Goal: Transaction & Acquisition: Purchase product/service

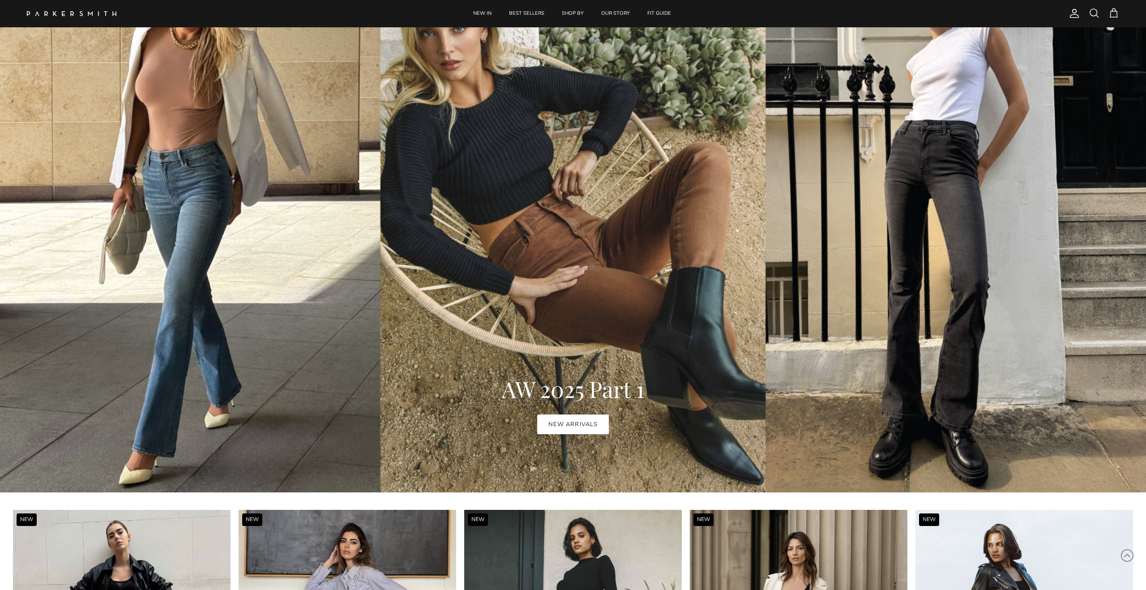
scroll to position [565, 0]
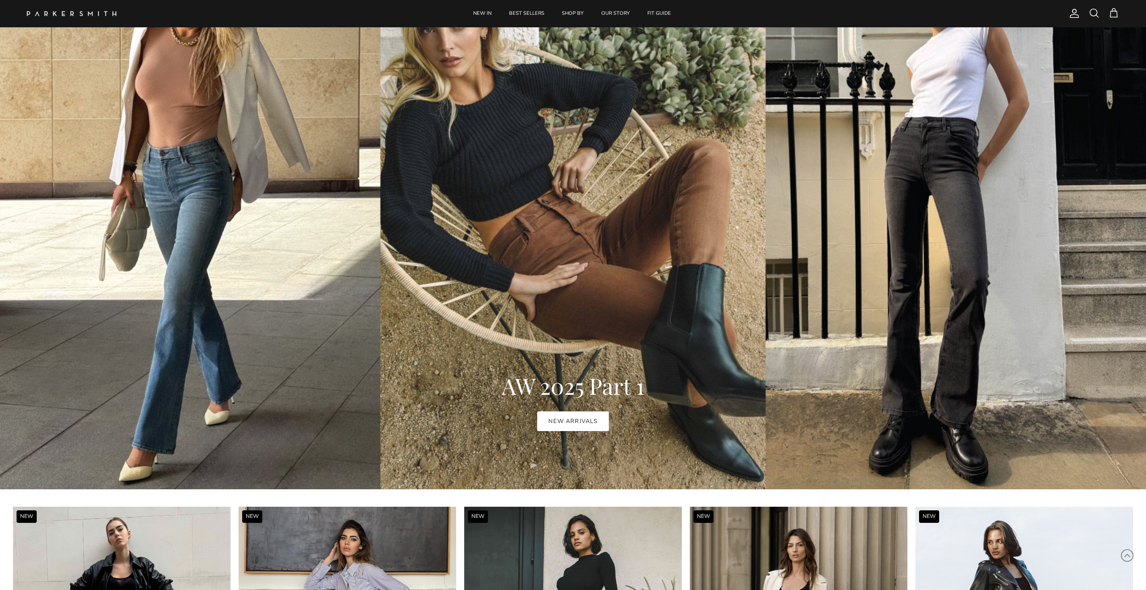
click at [572, 423] on link "NEW ARRIVALS" at bounding box center [572, 421] width 71 height 20
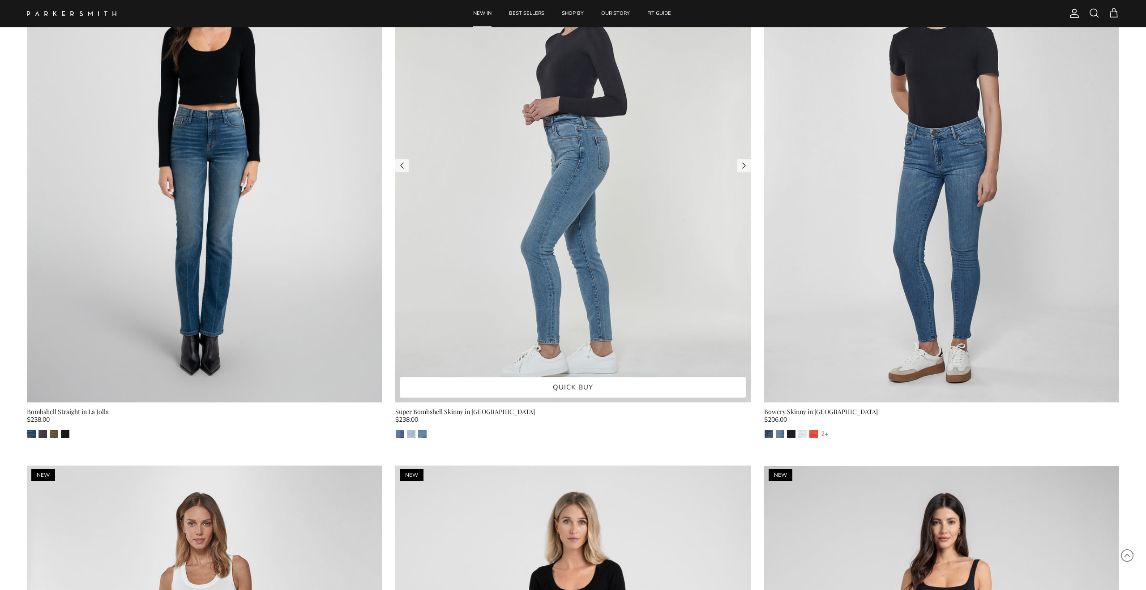
scroll to position [4918, 0]
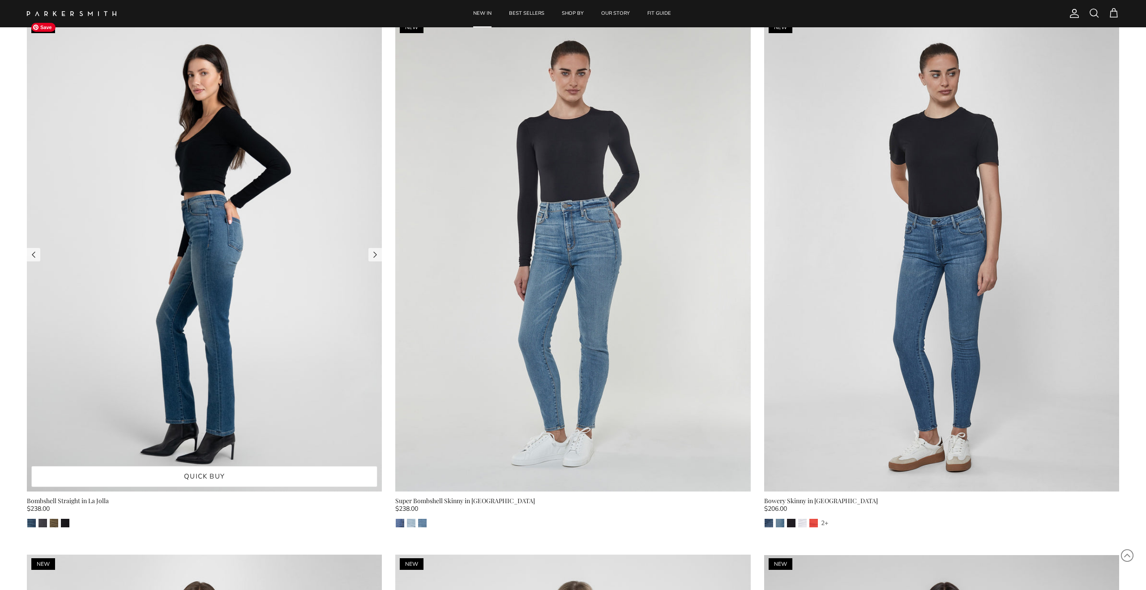
click at [214, 350] on img at bounding box center [204, 255] width 355 height 474
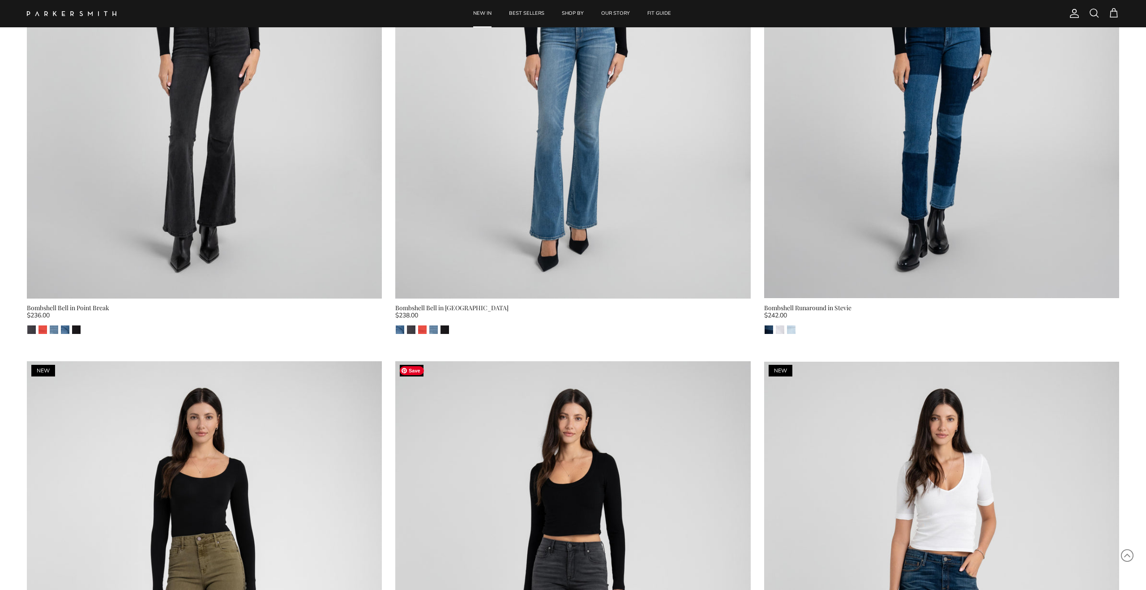
scroll to position [2958, 0]
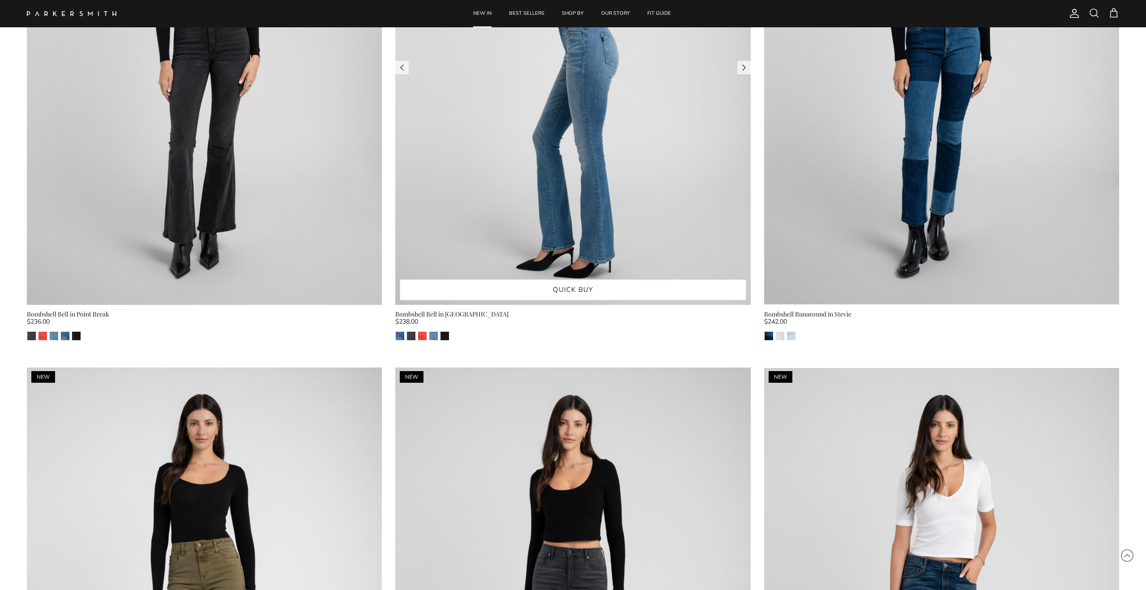
click at [563, 221] on img at bounding box center [572, 68] width 355 height 474
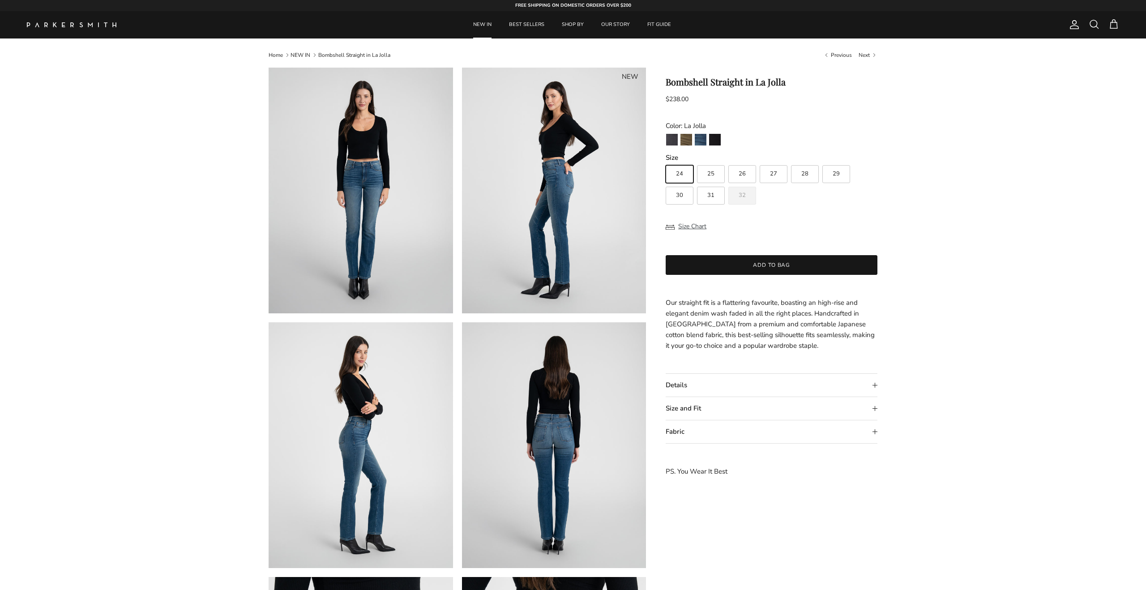
click at [690, 412] on summary "Size and Fit" at bounding box center [772, 408] width 212 height 23
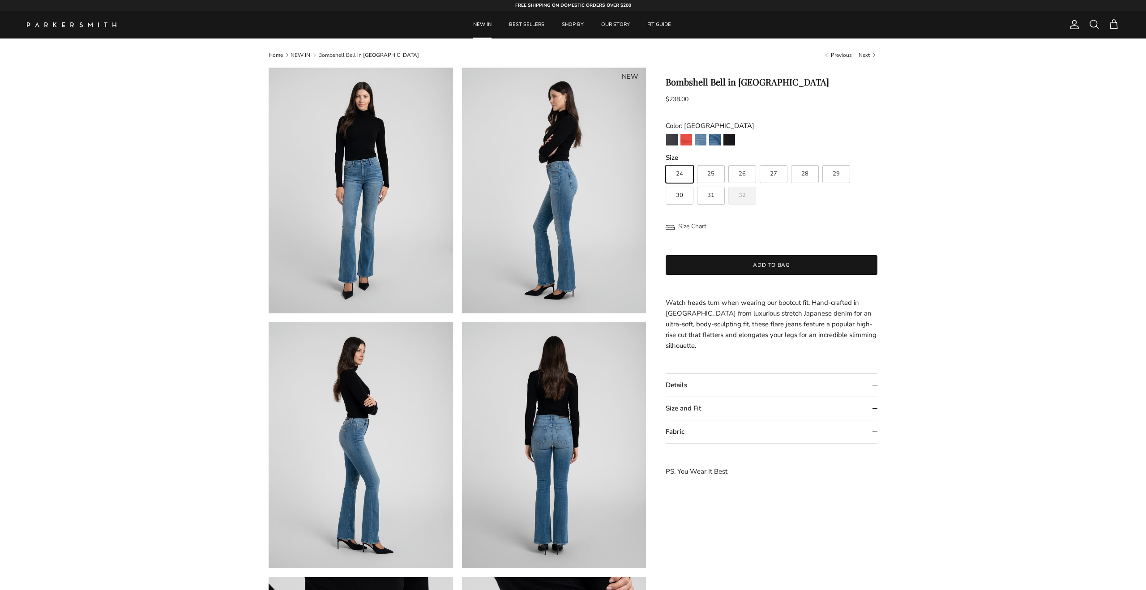
click at [700, 410] on summary "Size and Fit" at bounding box center [772, 408] width 212 height 23
click at [713, 139] on img "Venice" at bounding box center [715, 140] width 12 height 12
click at [679, 197] on span "30" at bounding box center [679, 195] width 7 height 6
click at [666, 162] on input "30" at bounding box center [665, 161] width 0 height 0
radio input "true"
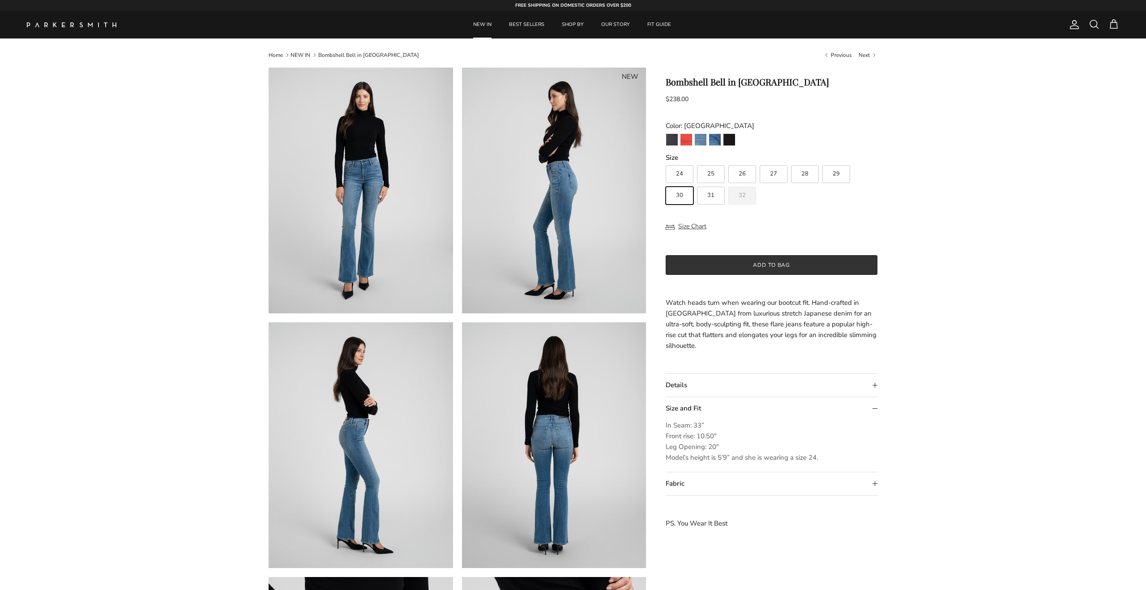
click at [809, 265] on button "Add to bag" at bounding box center [772, 265] width 212 height 20
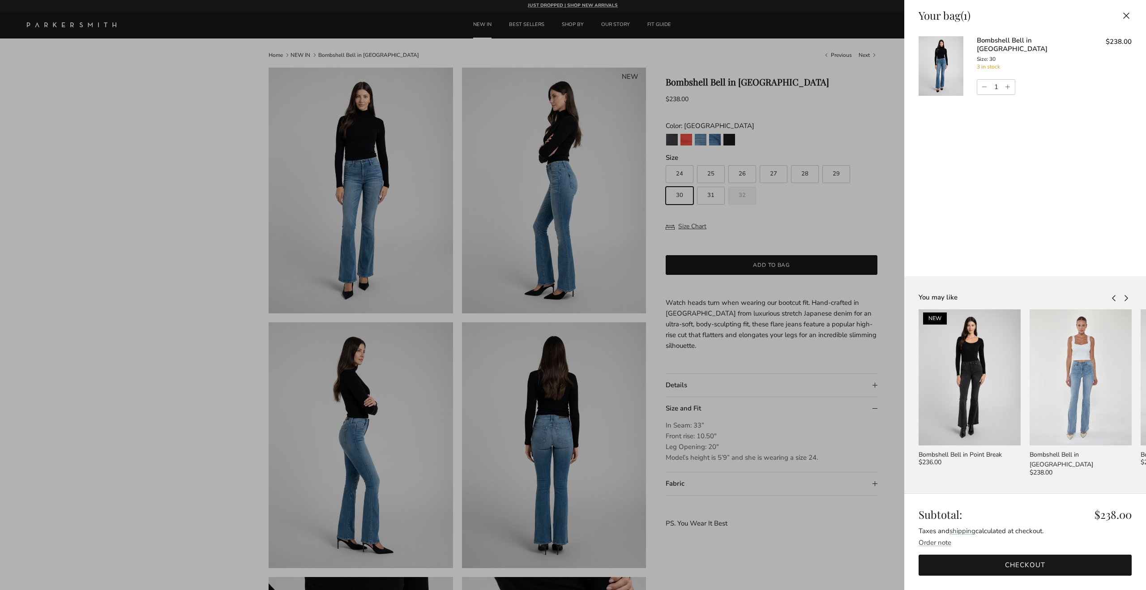
click at [864, 217] on div at bounding box center [573, 295] width 1146 height 590
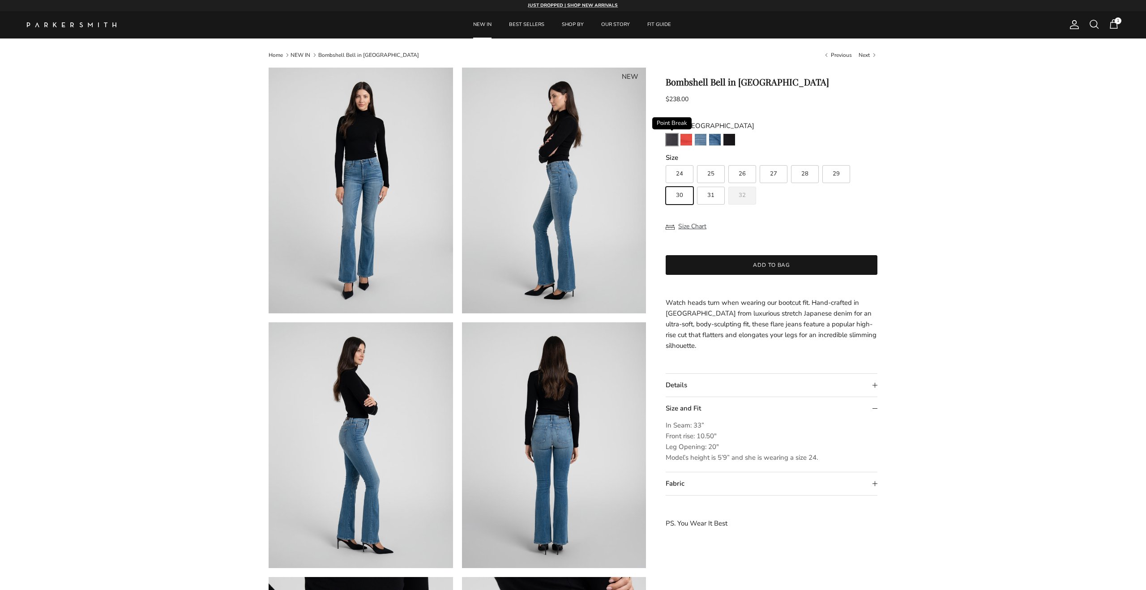
click at [668, 140] on img "Point Break" at bounding box center [672, 140] width 12 height 12
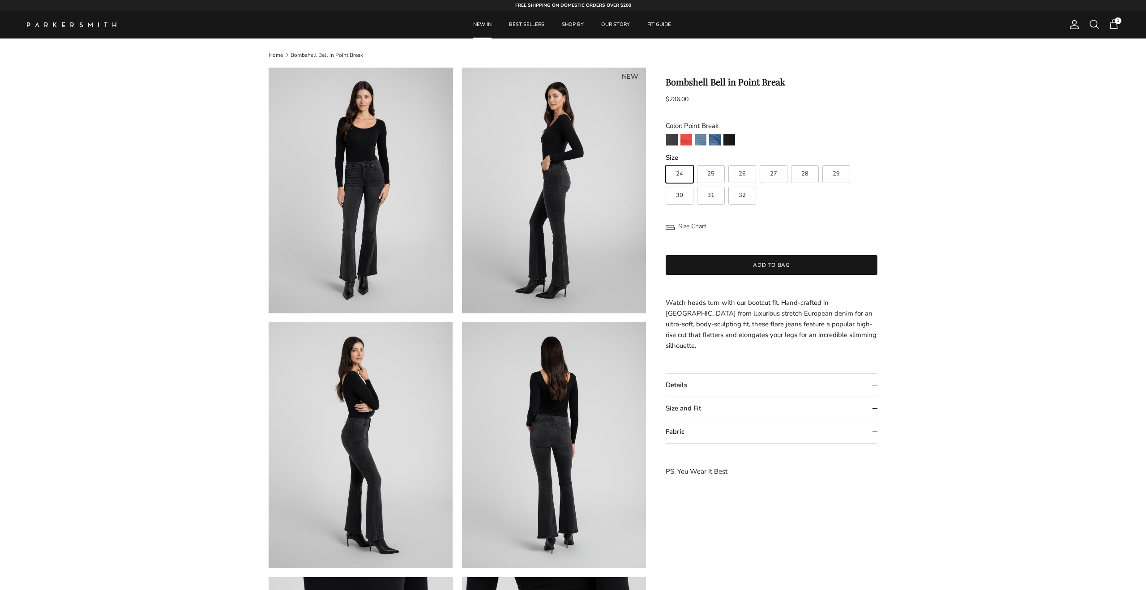
click at [479, 25] on link "NEW IN" at bounding box center [482, 24] width 34 height 27
click at [480, 25] on link "NEW IN" at bounding box center [482, 24] width 34 height 27
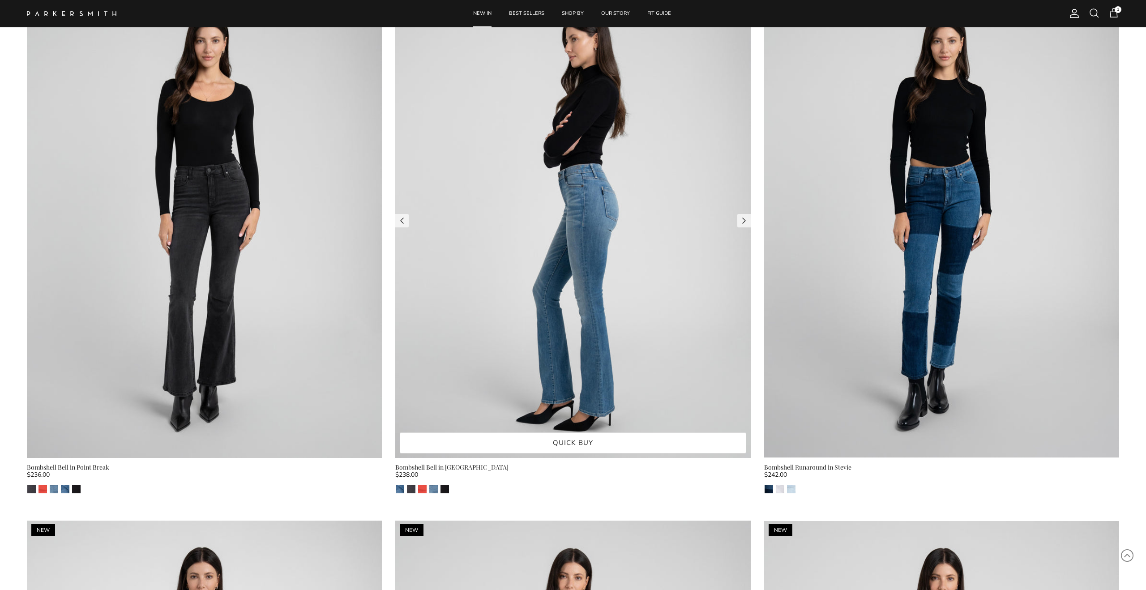
scroll to position [2778, 0]
